Goal: Task Accomplishment & Management: Manage account settings

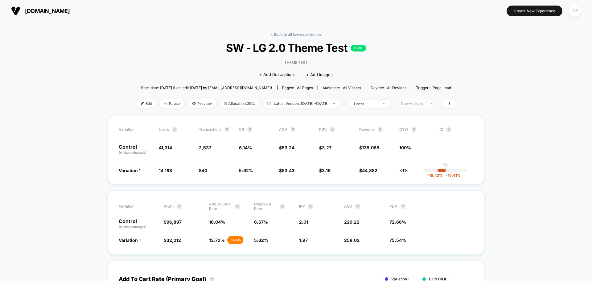
click at [425, 105] on div "New Visitors" at bounding box center [413, 103] width 25 height 5
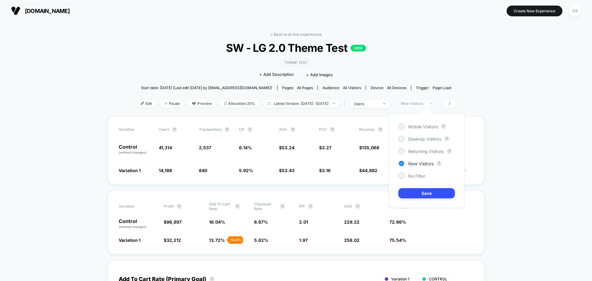
click at [425, 105] on div "New Visitors" at bounding box center [413, 103] width 25 height 5
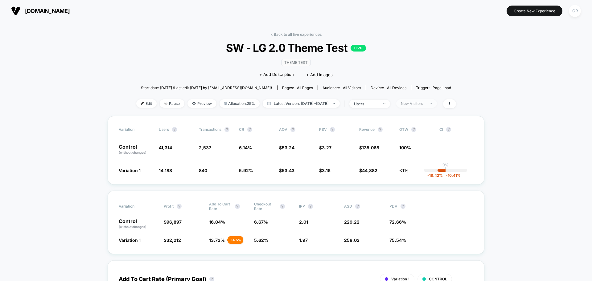
click at [437, 100] on span "New Visitors" at bounding box center [416, 103] width 41 height 8
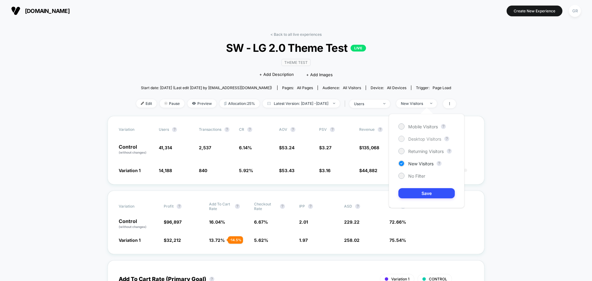
click at [412, 140] on span "Desktop Visitors" at bounding box center [424, 138] width 33 height 5
click at [410, 193] on button "Save" at bounding box center [426, 193] width 56 height 10
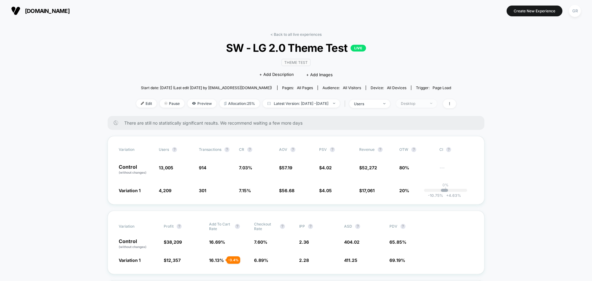
click at [414, 101] on div "Desktop" at bounding box center [413, 103] width 25 height 5
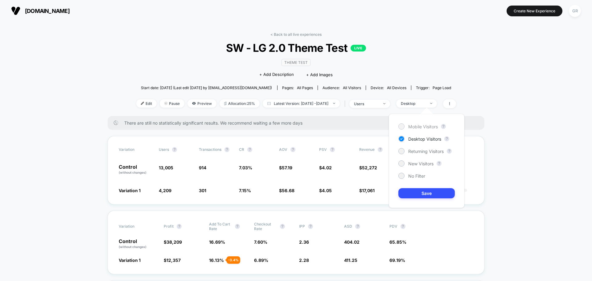
click at [404, 124] on div "Mobile Visitors" at bounding box center [417, 126] width 39 height 6
click at [433, 192] on button "Save" at bounding box center [426, 193] width 56 height 10
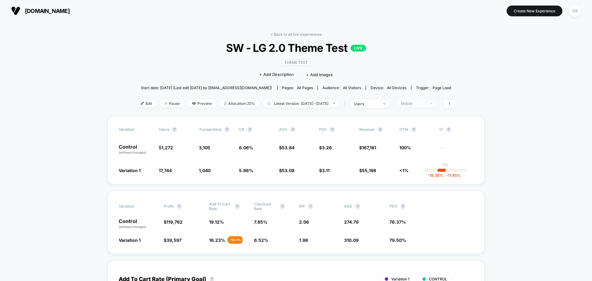
click at [432, 100] on span "Mobile" at bounding box center [416, 103] width 41 height 8
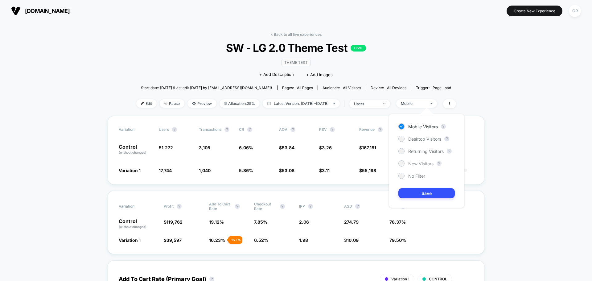
click at [401, 165] on div at bounding box center [401, 163] width 5 height 5
click at [418, 190] on button "Save" at bounding box center [426, 193] width 56 height 10
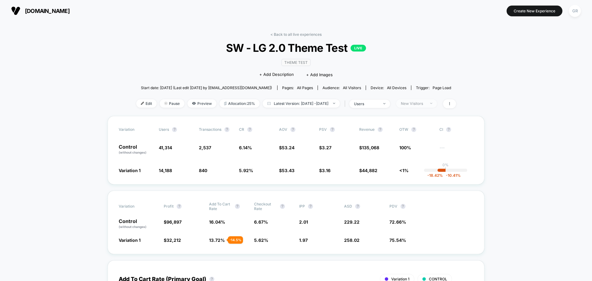
click at [425, 103] on div "New Visitors" at bounding box center [413, 103] width 25 height 5
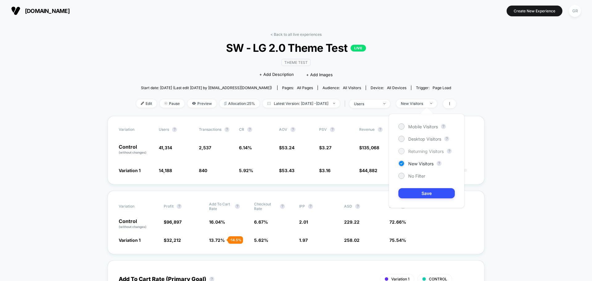
click at [401, 153] on div at bounding box center [401, 151] width 5 height 5
click at [409, 193] on button "Save" at bounding box center [426, 193] width 56 height 10
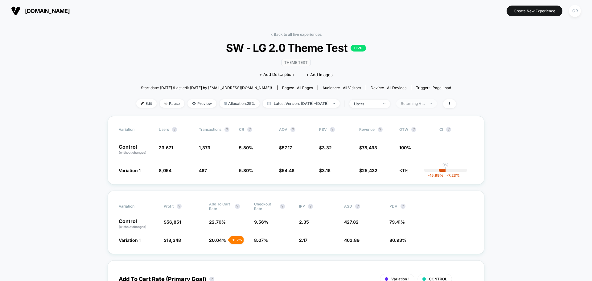
click at [425, 101] on div "Returning Visitors" at bounding box center [413, 103] width 25 height 5
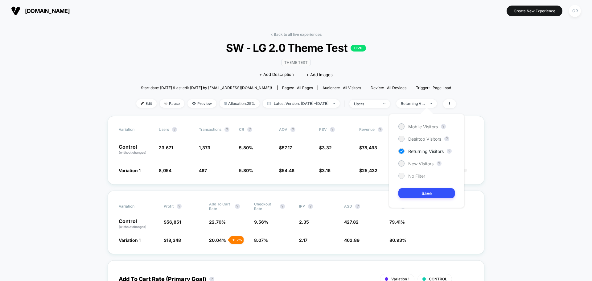
click at [406, 175] on div "No Filter" at bounding box center [411, 176] width 27 height 6
click at [407, 192] on button "Save" at bounding box center [426, 193] width 56 height 10
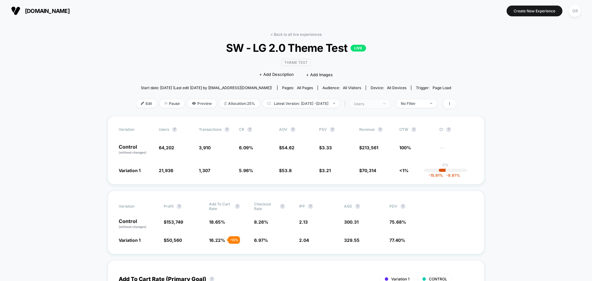
click at [390, 106] on span "users" at bounding box center [369, 104] width 41 height 8
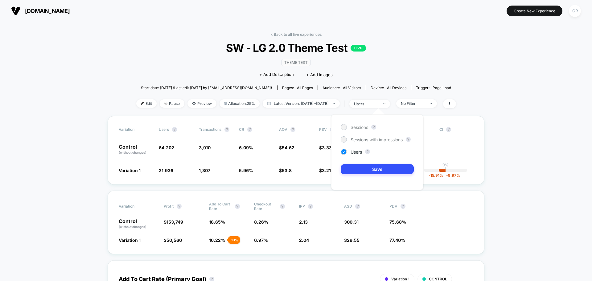
click at [347, 130] on div "Sessions" at bounding box center [353, 127] width 27 height 6
click at [344, 153] on div at bounding box center [343, 151] width 5 height 5
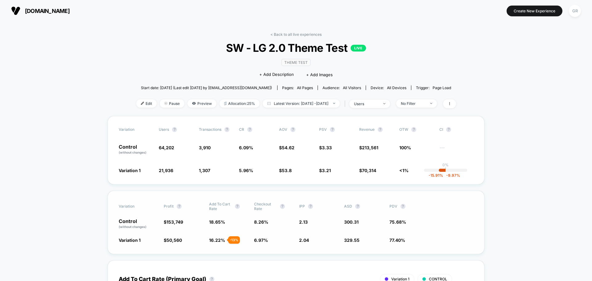
drag, startPoint x: 507, startPoint y: 152, endPoint x: 469, endPoint y: 225, distance: 82.4
click at [469, 225] on div "Control (without changes) $ 153,749 18.65 % 8.26 % 2.13 300.31 75.68 %" at bounding box center [296, 223] width 354 height 10
